Goal: Transaction & Acquisition: Purchase product/service

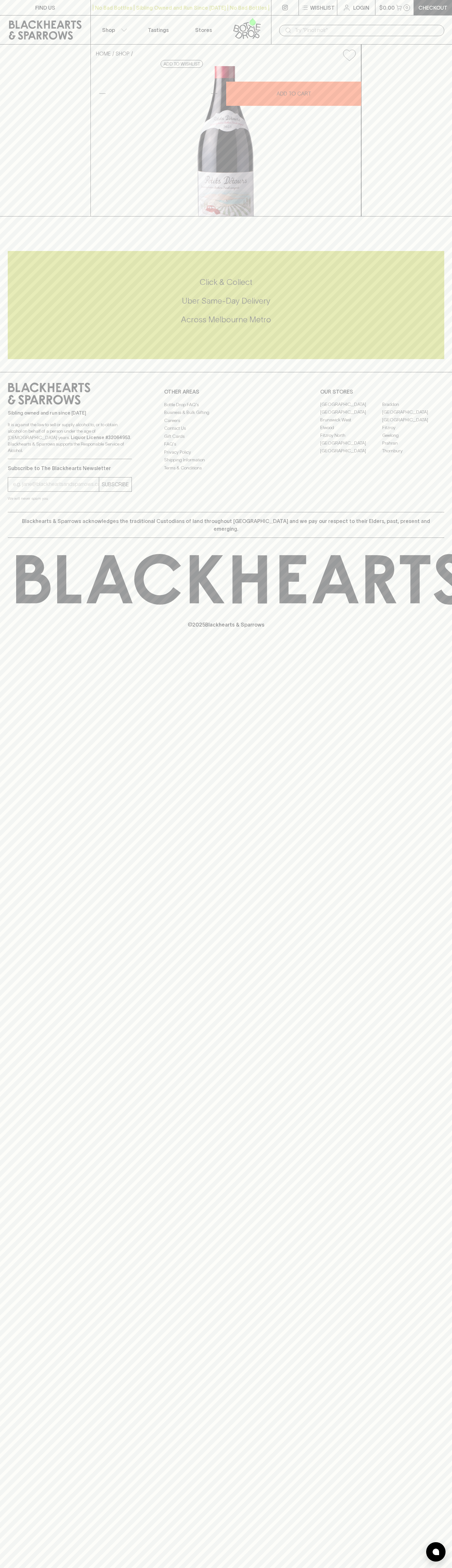
click at [46, 18] on link at bounding box center [45, 30] width 90 height 29
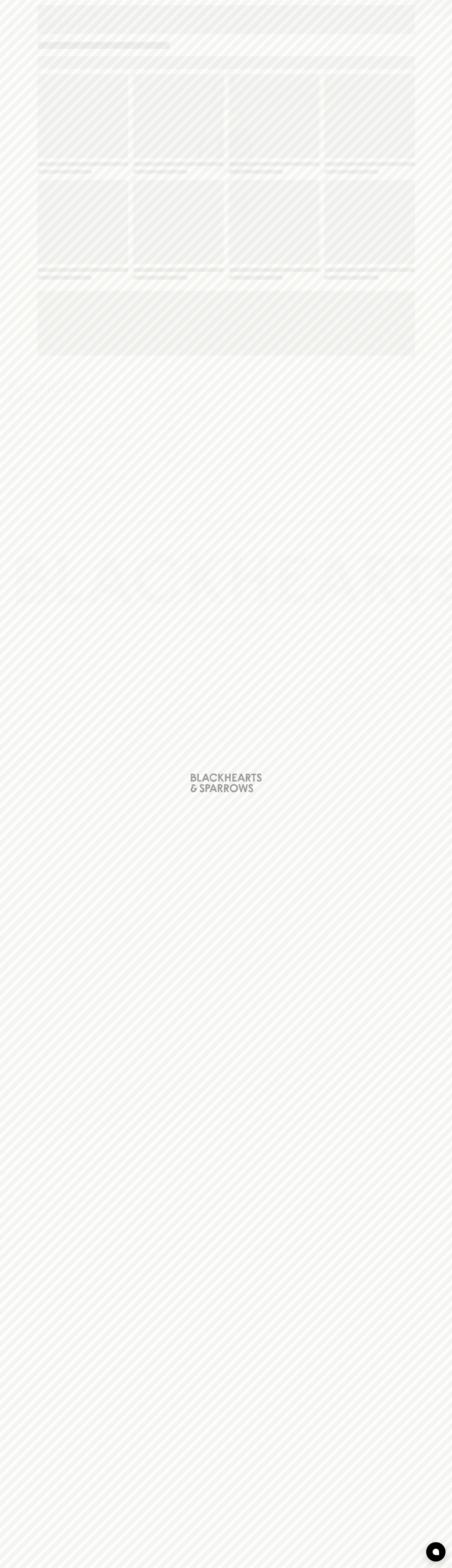
click at [13, 1567] on html "FIND US | No Bad Bottles | Sibling Owned and Run Since 2006 | No Bad Bottles | …" at bounding box center [226, 784] width 452 height 1568
click at [10, 1567] on html "FIND US | No Bad Bottles | Sibling Owned and Run Since 2006 | No Bad Bottles | …" at bounding box center [226, 784] width 452 height 1568
